Goal: Find specific page/section: Find specific page/section

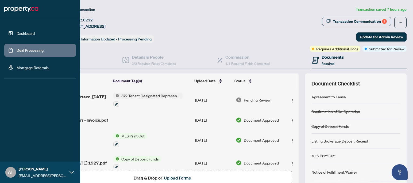
click at [17, 34] on link "Dashboard" at bounding box center [26, 33] width 18 height 5
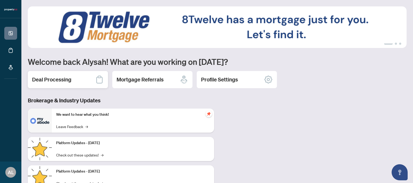
click at [52, 81] on h2 "Deal Processing" at bounding box center [51, 79] width 39 height 7
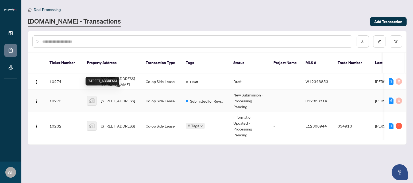
click at [129, 99] on span "[STREET_ADDRESS]" at bounding box center [118, 101] width 34 height 6
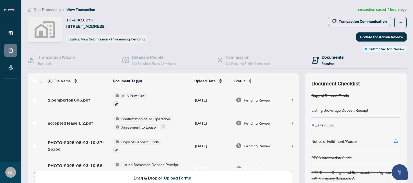
scroll to position [49, 0]
